Goal: Task Accomplishment & Management: Use online tool/utility

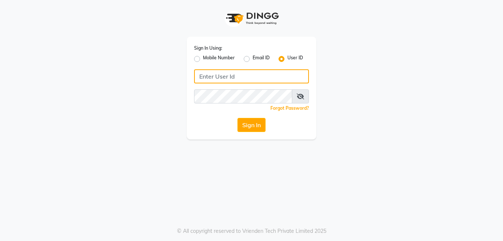
type input "Affinityexpress"
click at [227, 77] on input "Affinityexpress" at bounding box center [251, 76] width 115 height 14
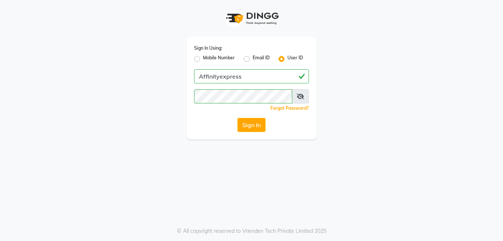
click at [335, 152] on div "Sign In Using: Mobile Number Email ID User ID Affinityexpress Remember me Forgo…" at bounding box center [251, 120] width 503 height 241
click at [252, 123] on button "Sign In" at bounding box center [251, 125] width 28 height 14
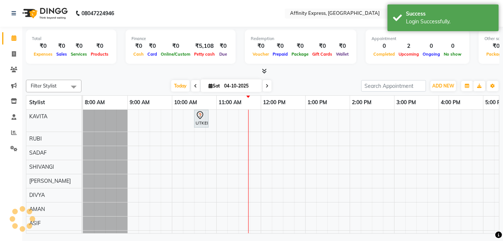
select select "en"
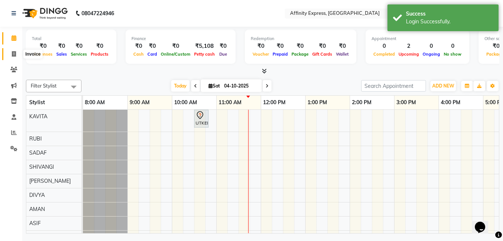
click at [17, 53] on span at bounding box center [13, 54] width 13 height 9
click at [11, 55] on span at bounding box center [13, 54] width 13 height 9
select select "service"
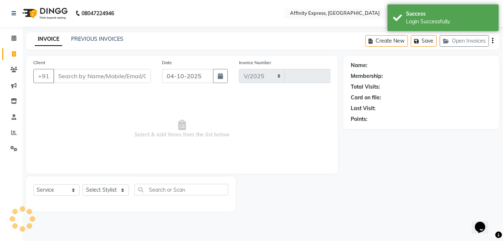
select select "9123"
type input "0079"
click at [93, 38] on link "PREVIOUS INVOICES" at bounding box center [97, 39] width 52 height 7
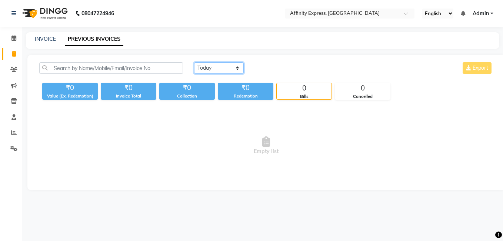
click at [203, 67] on select "[DATE] [DATE] Custom Range" at bounding box center [219, 67] width 50 height 11
select select "range"
click at [194, 62] on select "[DATE] [DATE] Custom Range" at bounding box center [219, 67] width 50 height 11
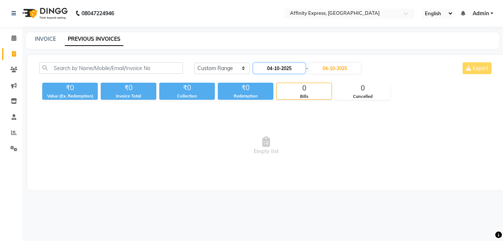
click at [291, 69] on input "04-10-2025" at bounding box center [279, 68] width 52 height 10
select select "10"
select select "2025"
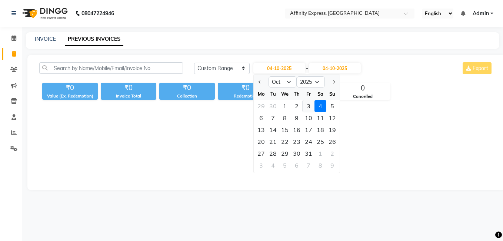
click at [309, 106] on div "3" at bounding box center [309, 106] width 12 height 12
type input "03-10-2025"
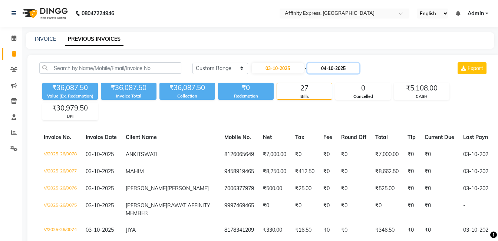
click at [340, 69] on input "04-10-2025" at bounding box center [333, 68] width 52 height 10
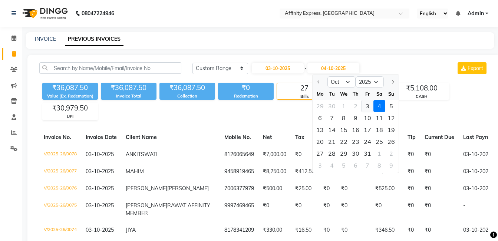
click at [367, 106] on div "3" at bounding box center [367, 106] width 12 height 12
type input "03-10-2025"
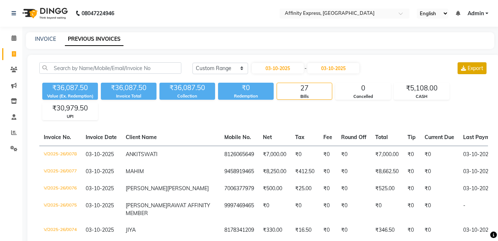
click at [465, 70] on icon at bounding box center [463, 68] width 5 height 5
click at [273, 70] on input "03-10-2025" at bounding box center [278, 68] width 52 height 10
select select "10"
select select "2025"
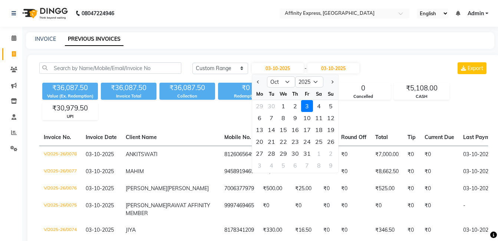
click at [306, 106] on div "3" at bounding box center [307, 106] width 12 height 12
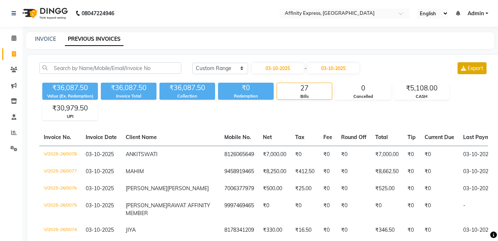
click at [469, 72] on button "Export" at bounding box center [471, 68] width 29 height 12
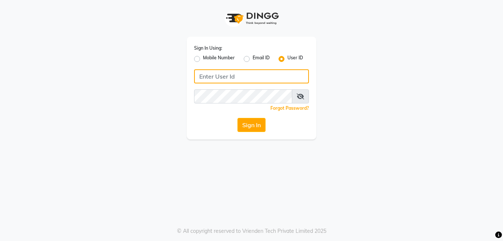
type input "Affinityexpress"
